Goal: Information Seeking & Learning: Find specific fact

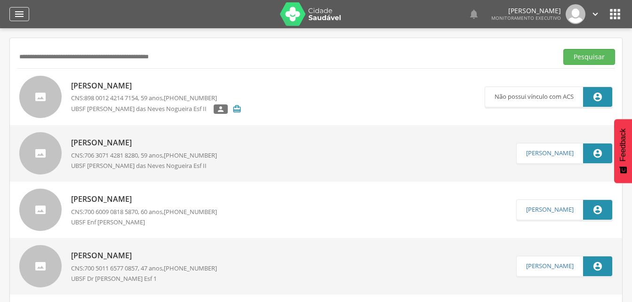
click at [18, 13] on icon "" at bounding box center [19, 13] width 11 height 11
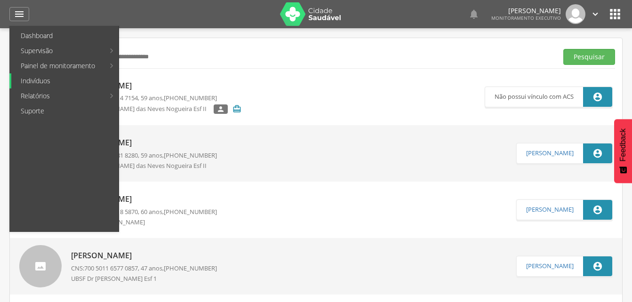
click at [36, 78] on link "Indivíduos" at bounding box center [64, 80] width 107 height 15
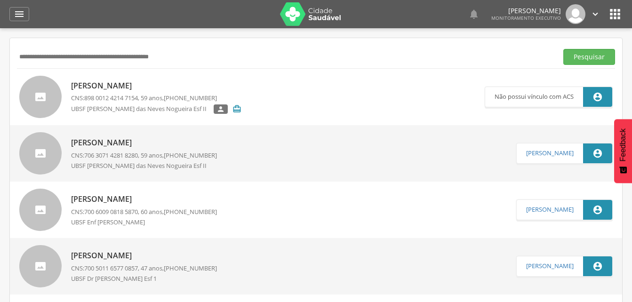
click at [35, 54] on input "text" at bounding box center [285, 57] width 537 height 16
drag, startPoint x: 591, startPoint y: 53, endPoint x: 499, endPoint y: 69, distance: 93.2
click at [591, 53] on button "Pesquisar" at bounding box center [589, 57] width 52 height 16
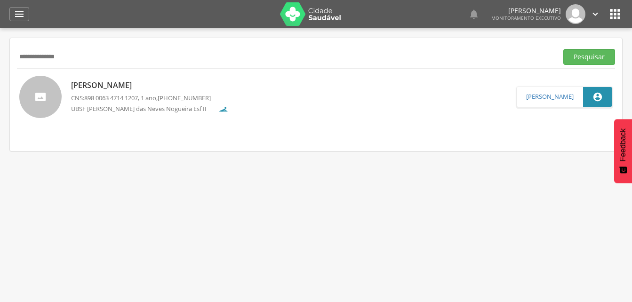
click at [115, 86] on p "[PERSON_NAME]" at bounding box center [170, 85] width 198 height 11
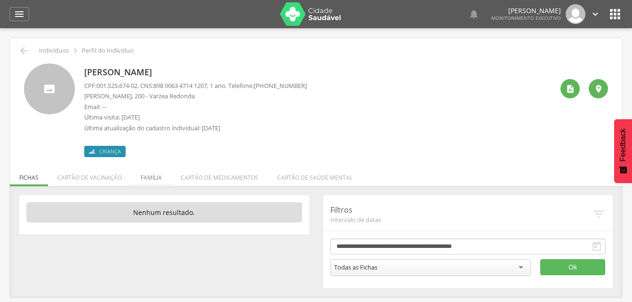
click at [154, 177] on li "Família" at bounding box center [151, 175] width 40 height 22
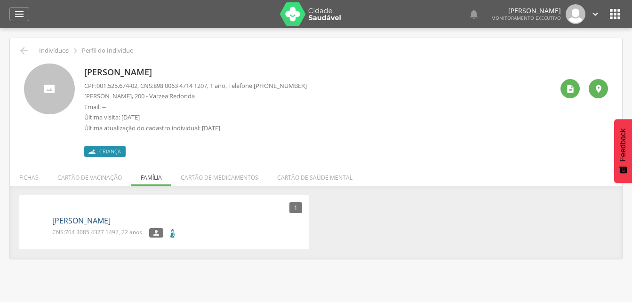
click at [111, 223] on link "[PERSON_NAME]" at bounding box center [81, 221] width 58 height 11
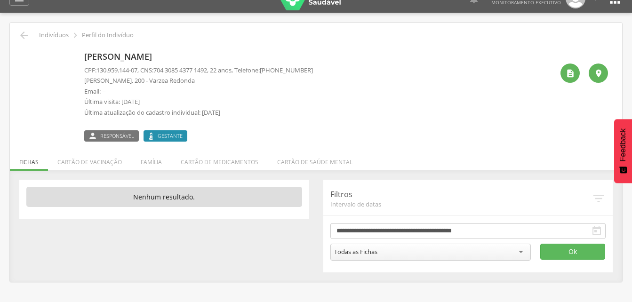
scroll to position [28, 0]
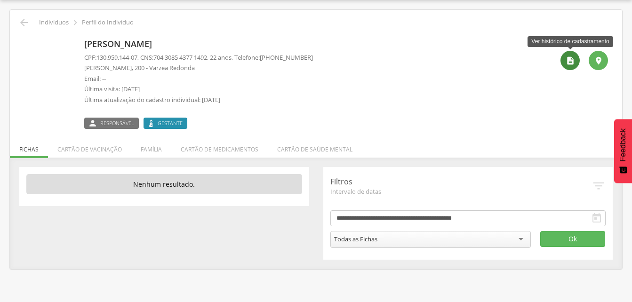
click at [566, 61] on icon "" at bounding box center [570, 60] width 9 height 9
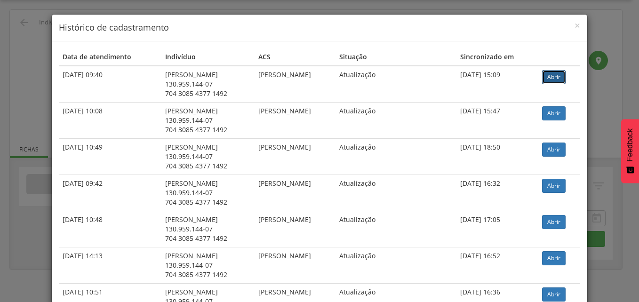
click at [559, 80] on link "Abrir" at bounding box center [554, 77] width 24 height 14
click at [575, 26] on span "×" at bounding box center [578, 25] width 6 height 13
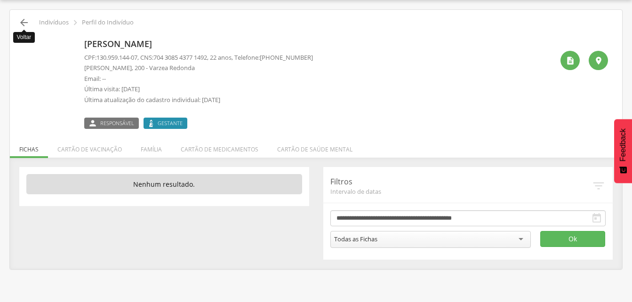
click at [23, 19] on icon "" at bounding box center [23, 22] width 11 height 11
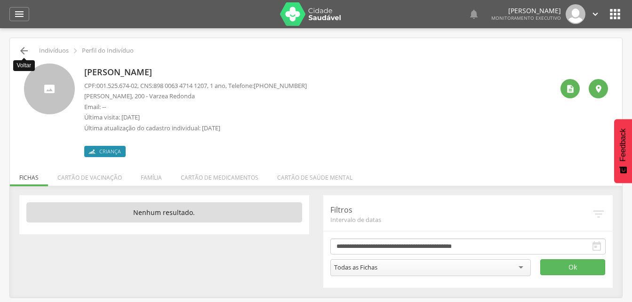
click at [26, 51] on icon "" at bounding box center [23, 50] width 11 height 11
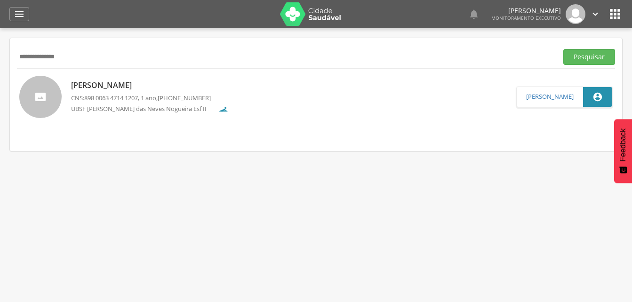
click at [89, 56] on input "**********" at bounding box center [285, 57] width 537 height 16
type input "*"
type input "**********"
drag, startPoint x: 600, startPoint y: 56, endPoint x: 433, endPoint y: 75, distance: 168.2
click at [599, 55] on button "Pesquisar" at bounding box center [589, 57] width 52 height 16
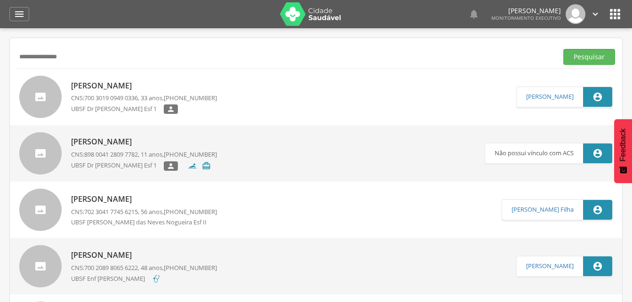
click at [109, 93] on div "[PERSON_NAME] do [PERSON_NAME] CNS: 700 3019 0949 0336 , 33 anos, [PHONE_NUMBER…" at bounding box center [144, 97] width 146 height 39
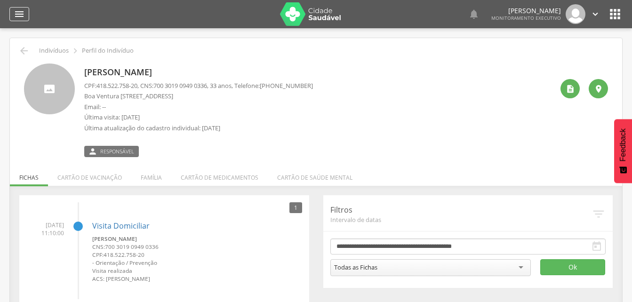
click at [18, 13] on icon "" at bounding box center [19, 13] width 11 height 11
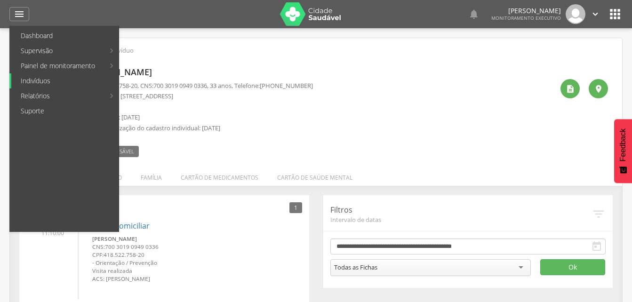
click at [39, 83] on link "Indivíduos" at bounding box center [64, 80] width 107 height 15
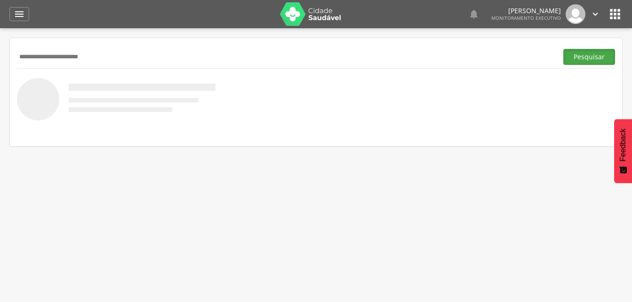
click at [599, 57] on button "Pesquisar" at bounding box center [589, 57] width 52 height 16
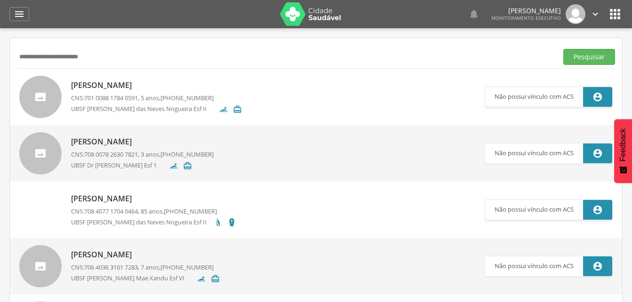
click at [122, 91] on p "[PERSON_NAME] Vitoria dos [PERSON_NAME]" at bounding box center [176, 85] width 211 height 11
click at [158, 87] on p "[PERSON_NAME] Vitoria dos [PERSON_NAME]" at bounding box center [176, 85] width 211 height 11
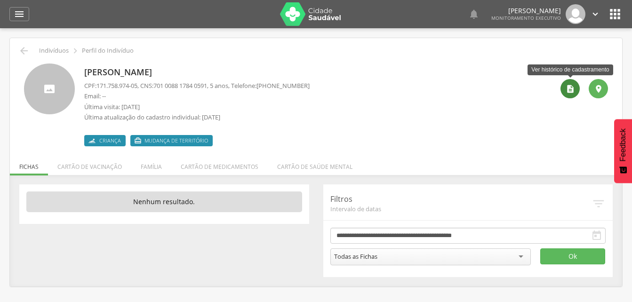
click at [570, 92] on icon "" at bounding box center [570, 88] width 9 height 9
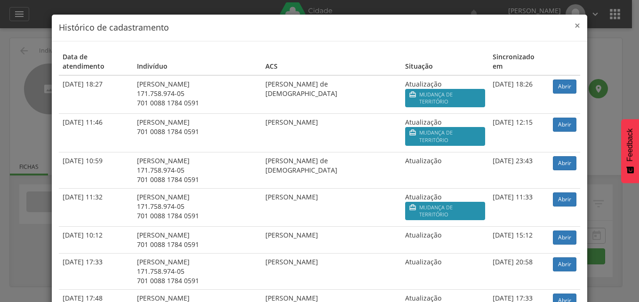
click at [575, 24] on span "×" at bounding box center [578, 25] width 6 height 13
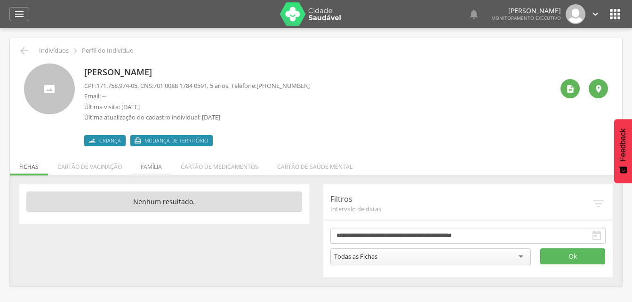
click at [154, 170] on li "Família" at bounding box center [151, 164] width 40 height 22
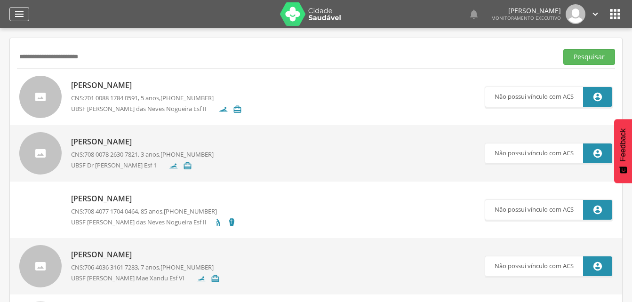
click at [21, 12] on icon "" at bounding box center [19, 13] width 11 height 11
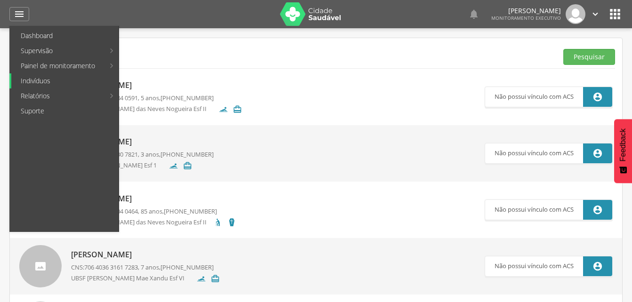
click at [38, 79] on link "Indivíduos" at bounding box center [64, 80] width 107 height 15
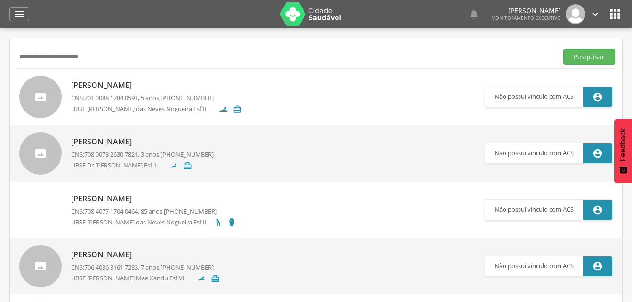
click at [111, 55] on input "**********" at bounding box center [285, 57] width 537 height 16
type input "*"
drag, startPoint x: 588, startPoint y: 54, endPoint x: 581, endPoint y: 55, distance: 7.1
click at [588, 54] on button "Pesquisar" at bounding box center [589, 57] width 52 height 16
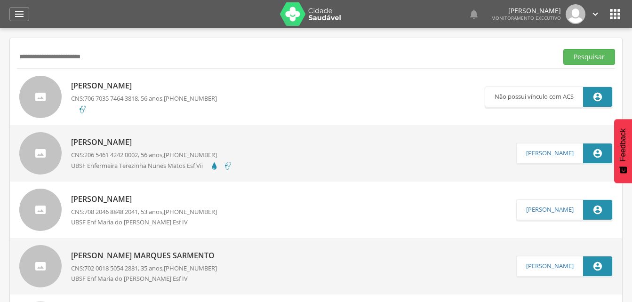
click at [131, 145] on p "[PERSON_NAME] Santa [PERSON_NAME]" at bounding box center [151, 142] width 161 height 11
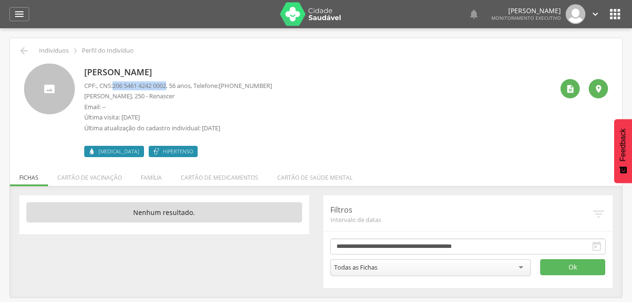
drag, startPoint x: 115, startPoint y: 85, endPoint x: 173, endPoint y: 88, distance: 57.9
click at [173, 88] on p "CPF: , CNS: [PHONE_NUMBER] , 56 anos, Telefone: [PHONE_NUMBER]" at bounding box center [178, 85] width 188 height 9
drag, startPoint x: 173, startPoint y: 88, endPoint x: 158, endPoint y: 87, distance: 15.1
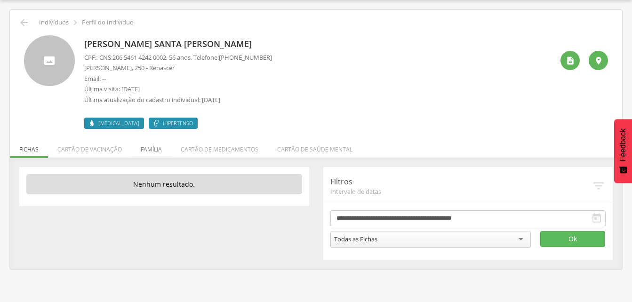
click at [152, 149] on li "Família" at bounding box center [151, 147] width 40 height 22
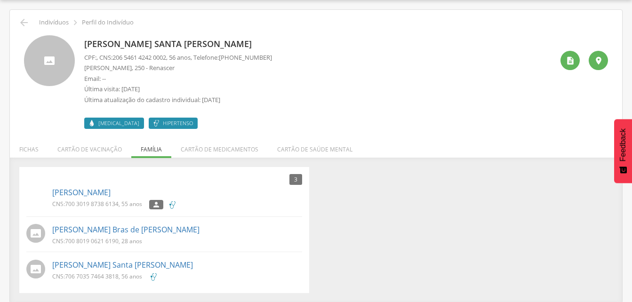
scroll to position [29, 0]
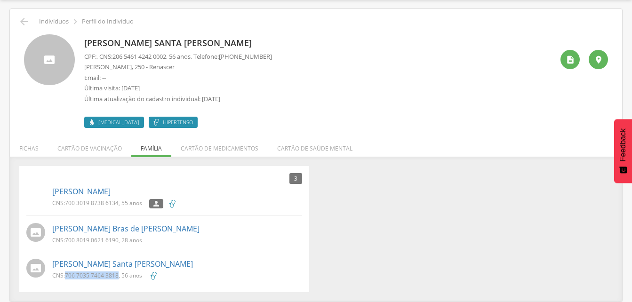
drag, startPoint x: 65, startPoint y: 274, endPoint x: 117, endPoint y: 279, distance: 52.0
click at [117, 279] on p "CNS: 706 7035 7464 3818 , 56 anos" at bounding box center [97, 276] width 90 height 8
drag, startPoint x: 117, startPoint y: 279, endPoint x: 163, endPoint y: 289, distance: 47.2
click at [163, 289] on div "3 Nenhum outro membro da família cadastrado. [PERSON_NAME] CNS: 700 3019 8738 6…" at bounding box center [164, 229] width 290 height 126
drag, startPoint x: 66, startPoint y: 273, endPoint x: 118, endPoint y: 275, distance: 51.8
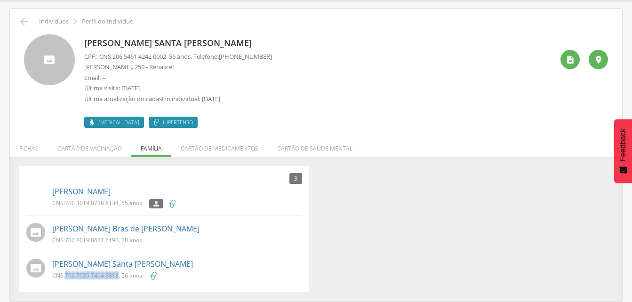
click at [118, 275] on p "CNS: 706 7035 7464 3818 , 56 anos" at bounding box center [97, 276] width 90 height 8
drag, startPoint x: 118, startPoint y: 275, endPoint x: 101, endPoint y: 274, distance: 16.5
copy span "706 7035 7464 3818"
click at [434, 204] on div "3 Nenhum outro membro da família cadastrado. [PERSON_NAME] CNS: 700 3019 8738 6…" at bounding box center [316, 229] width 608 height 126
click at [113, 263] on link "[PERSON_NAME] Santa [PERSON_NAME]" at bounding box center [122, 264] width 141 height 11
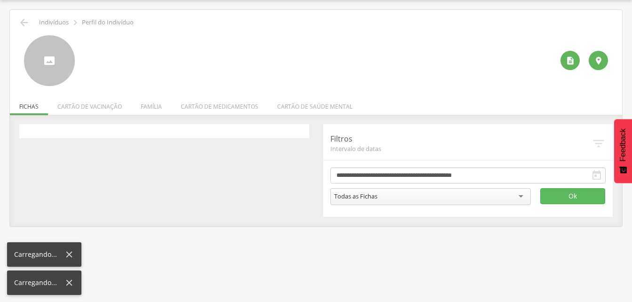
scroll to position [28, 0]
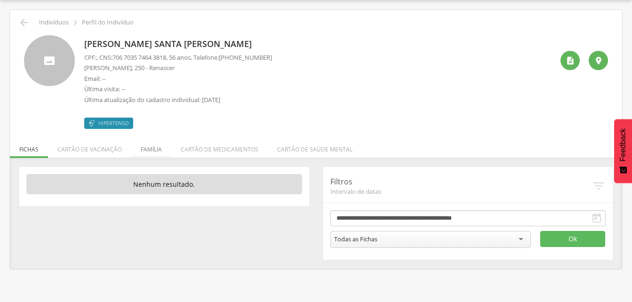
click at [153, 147] on li "Família" at bounding box center [151, 147] width 40 height 22
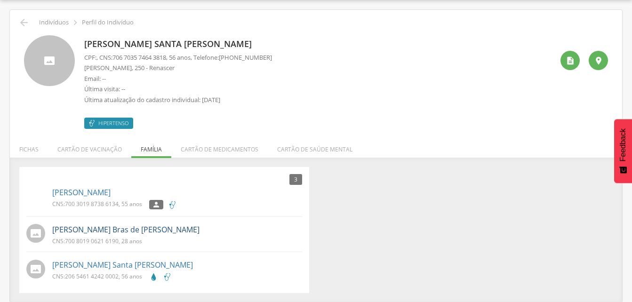
click at [94, 230] on link "[PERSON_NAME] Bras de [PERSON_NAME]" at bounding box center [125, 230] width 147 height 11
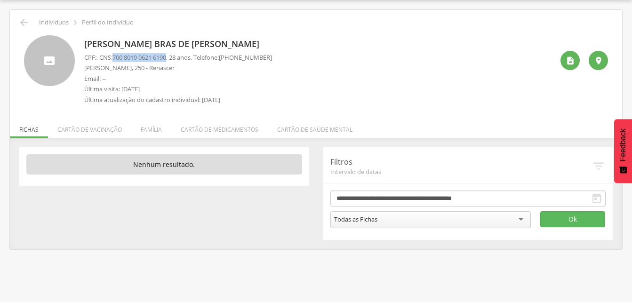
drag, startPoint x: 116, startPoint y: 56, endPoint x: 173, endPoint y: 59, distance: 57.0
click at [173, 59] on p "CPF: , CNS: [PHONE_NUMBER] , 28 anos, Telefone: [PHONE_NUMBER]" at bounding box center [178, 57] width 188 height 9
drag, startPoint x: 173, startPoint y: 59, endPoint x: 148, endPoint y: 59, distance: 24.9
click at [151, 129] on li "Família" at bounding box center [151, 127] width 40 height 22
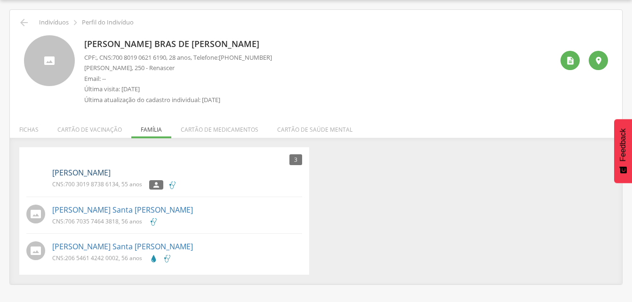
click at [111, 173] on link "[PERSON_NAME]" at bounding box center [81, 173] width 58 height 11
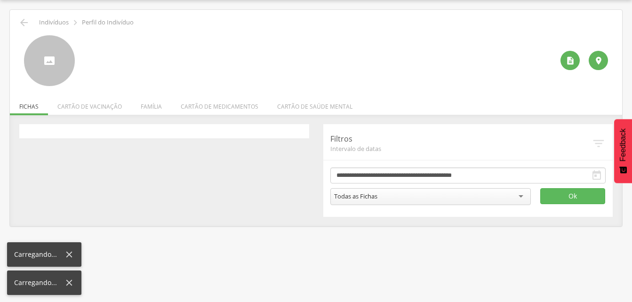
click at [119, 173] on div "**********" at bounding box center [316, 170] width 608 height 93
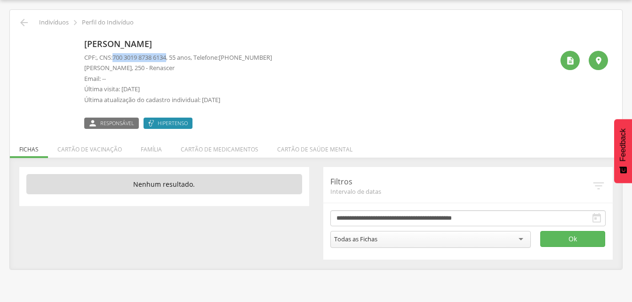
drag, startPoint x: 116, startPoint y: 55, endPoint x: 174, endPoint y: 60, distance: 58.1
click at [174, 60] on p "CPF: , CNS: [PHONE_NUMBER] , 55 anos, Telefone: [PHONE_NUMBER]" at bounding box center [178, 57] width 188 height 9
drag, startPoint x: 174, startPoint y: 60, endPoint x: 154, endPoint y: 57, distance: 20.0
copy span "700 3019 8738 6134"
click at [26, 21] on icon "" at bounding box center [23, 22] width 11 height 11
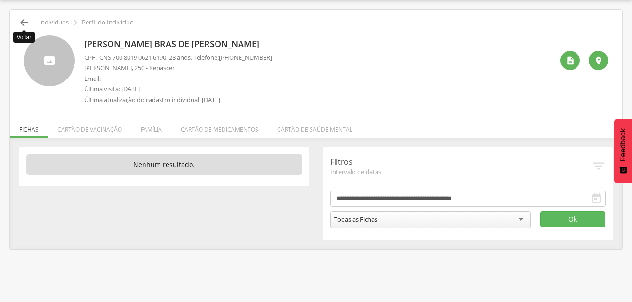
click at [28, 24] on icon "" at bounding box center [23, 22] width 11 height 11
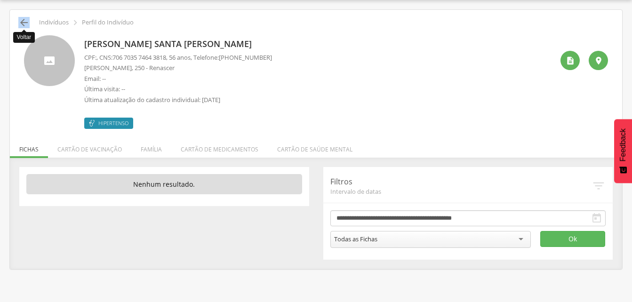
click at [24, 23] on icon "" at bounding box center [23, 22] width 11 height 11
click at [23, 21] on icon "" at bounding box center [23, 22] width 11 height 11
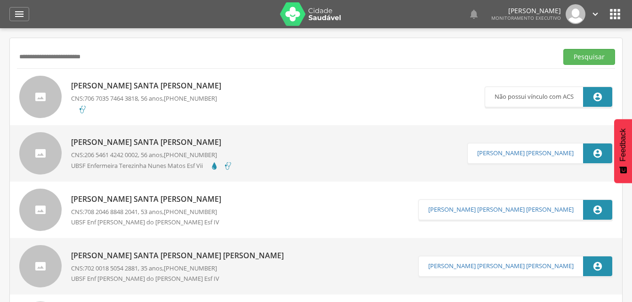
click at [127, 62] on input "**********" at bounding box center [285, 57] width 537 height 16
type input "*"
type input "**********"
click at [587, 55] on button "Pesquisar" at bounding box center [589, 57] width 52 height 16
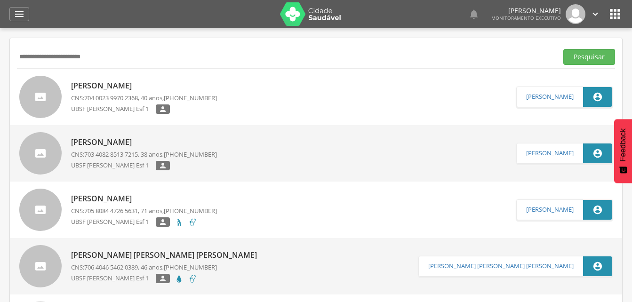
click at [139, 143] on p "[PERSON_NAME]" at bounding box center [144, 142] width 146 height 11
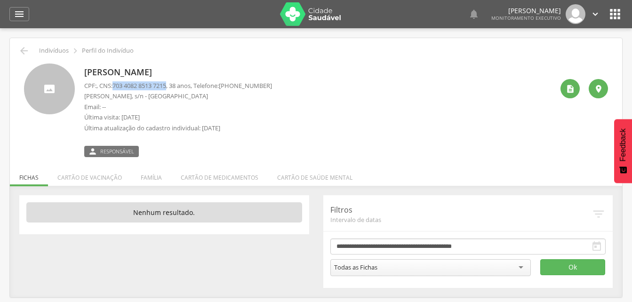
drag, startPoint x: 115, startPoint y: 85, endPoint x: 172, endPoint y: 88, distance: 57.5
click at [172, 88] on p "CPF: , CNS: [PHONE_NUMBER] , 38 anos, Telefone: [PHONE_NUMBER]" at bounding box center [178, 85] width 188 height 9
drag, startPoint x: 172, startPoint y: 88, endPoint x: 146, endPoint y: 86, distance: 26.5
copy p "703 4082 8513 7215"
click at [154, 177] on li "Família" at bounding box center [151, 175] width 40 height 22
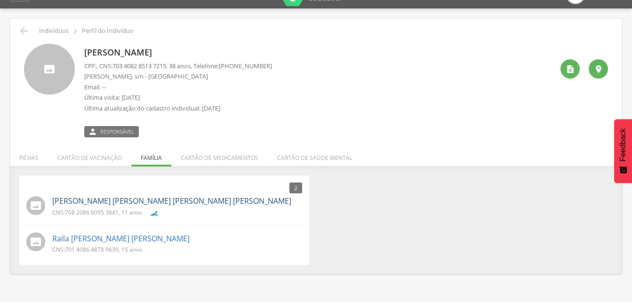
scroll to position [28, 0]
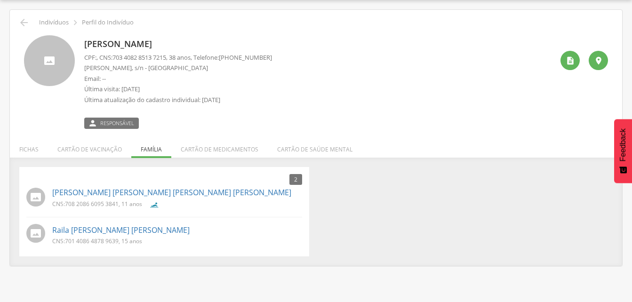
click at [66, 202] on span "708 2086 6095 3841" at bounding box center [92, 204] width 54 height 8
drag, startPoint x: 66, startPoint y: 202, endPoint x: 120, endPoint y: 207, distance: 53.4
click at [120, 207] on p "CNS: 708 2086 6095 3841 , 11 anos" at bounding box center [97, 204] width 90 height 8
drag, startPoint x: 120, startPoint y: 207, endPoint x: 108, endPoint y: 206, distance: 11.4
copy span "708 2086 6095 3841"
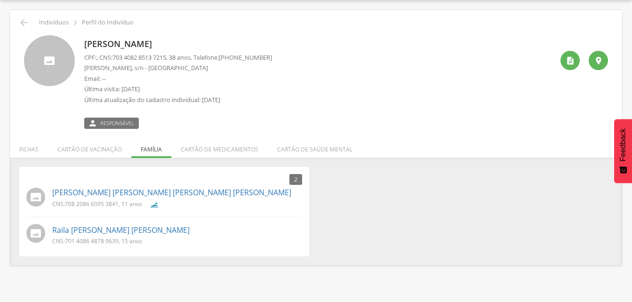
click at [207, 209] on div "CNS: 708 2086 6095 3841 , 11 anos" at bounding box center [177, 206] width 250 height 12
drag, startPoint x: 65, startPoint y: 240, endPoint x: 118, endPoint y: 243, distance: 53.3
click at [118, 243] on p "CNS: 701 4086 4878 9639 , 15 anos" at bounding box center [97, 241] width 90 height 8
drag, startPoint x: 118, startPoint y: 243, endPoint x: 111, endPoint y: 242, distance: 7.1
copy p "701 4086 4878 9639"
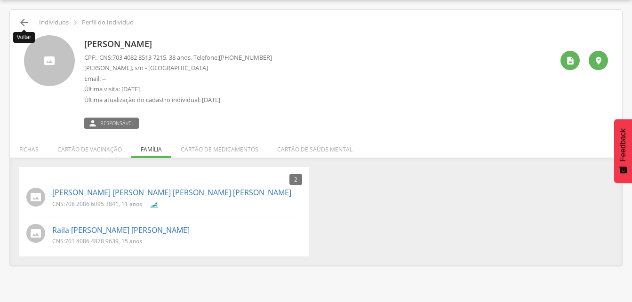
click at [24, 23] on icon "" at bounding box center [23, 22] width 11 height 11
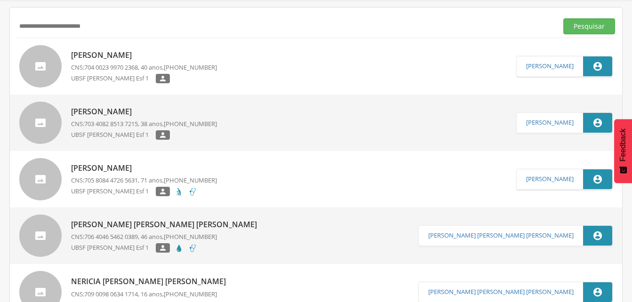
scroll to position [47, 0]
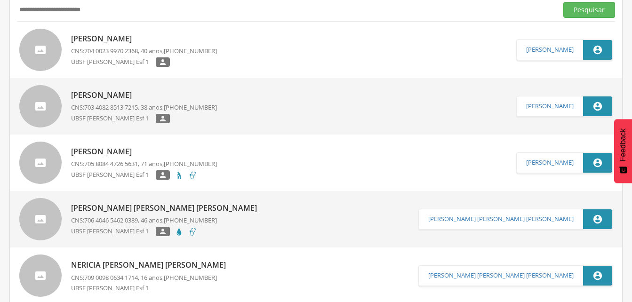
click at [137, 209] on p "[PERSON_NAME] [PERSON_NAME] [PERSON_NAME]" at bounding box center [166, 208] width 191 height 11
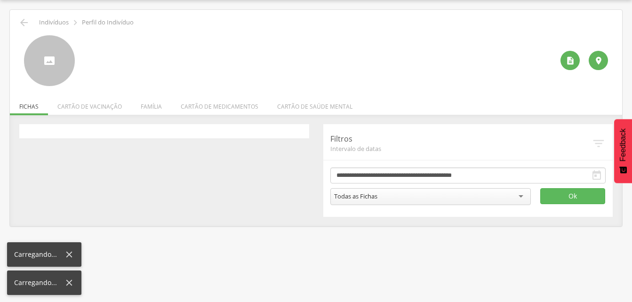
scroll to position [28, 0]
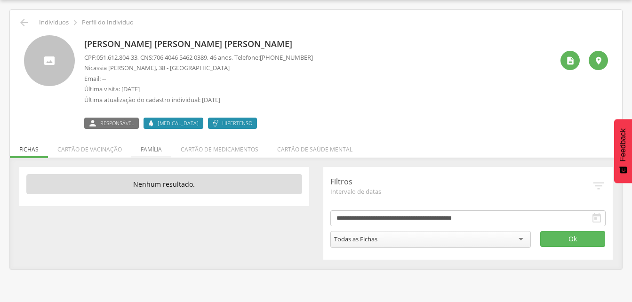
click at [149, 149] on li "Família" at bounding box center [151, 147] width 40 height 22
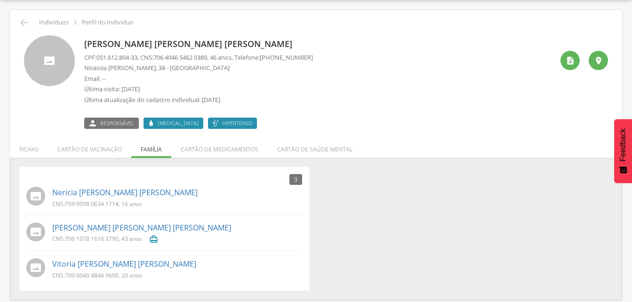
scroll to position [0, 0]
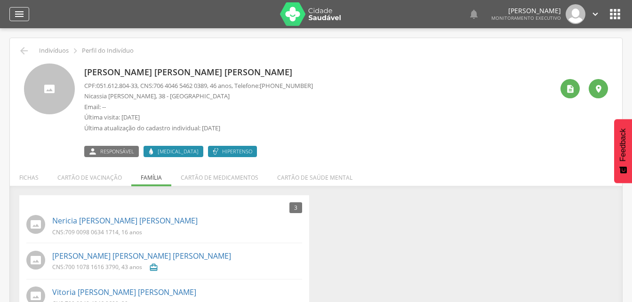
click at [21, 15] on icon "" at bounding box center [19, 13] width 11 height 11
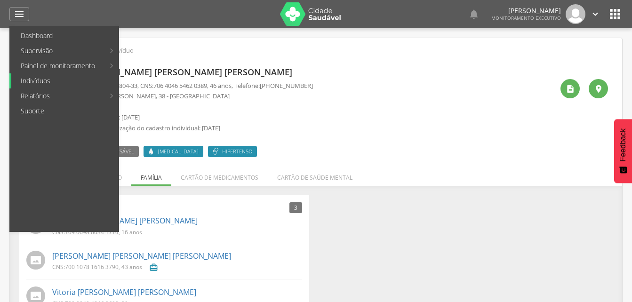
click at [36, 77] on link "Indivíduos" at bounding box center [64, 80] width 107 height 15
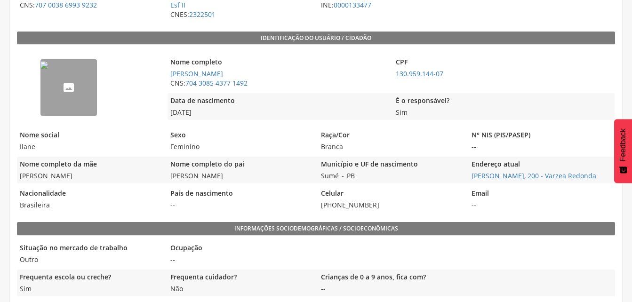
scroll to position [199, 0]
